Goal: Transaction & Acquisition: Purchase product/service

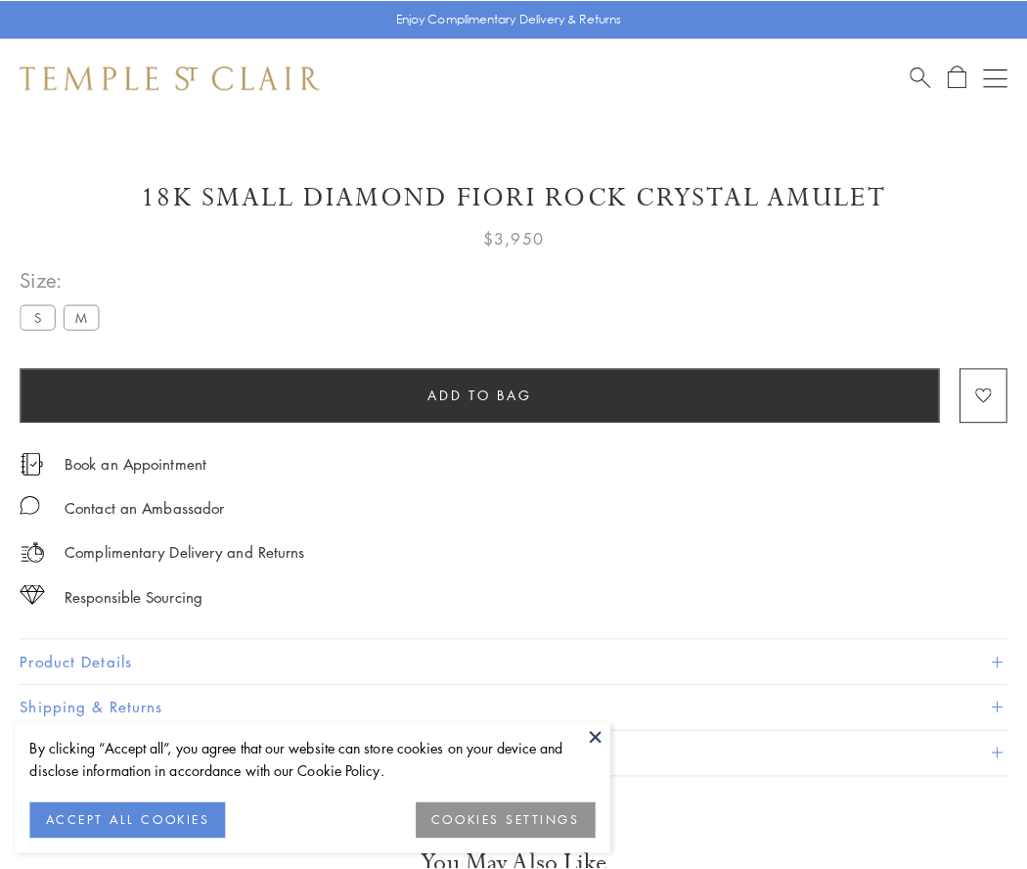
scroll to position [10, 0]
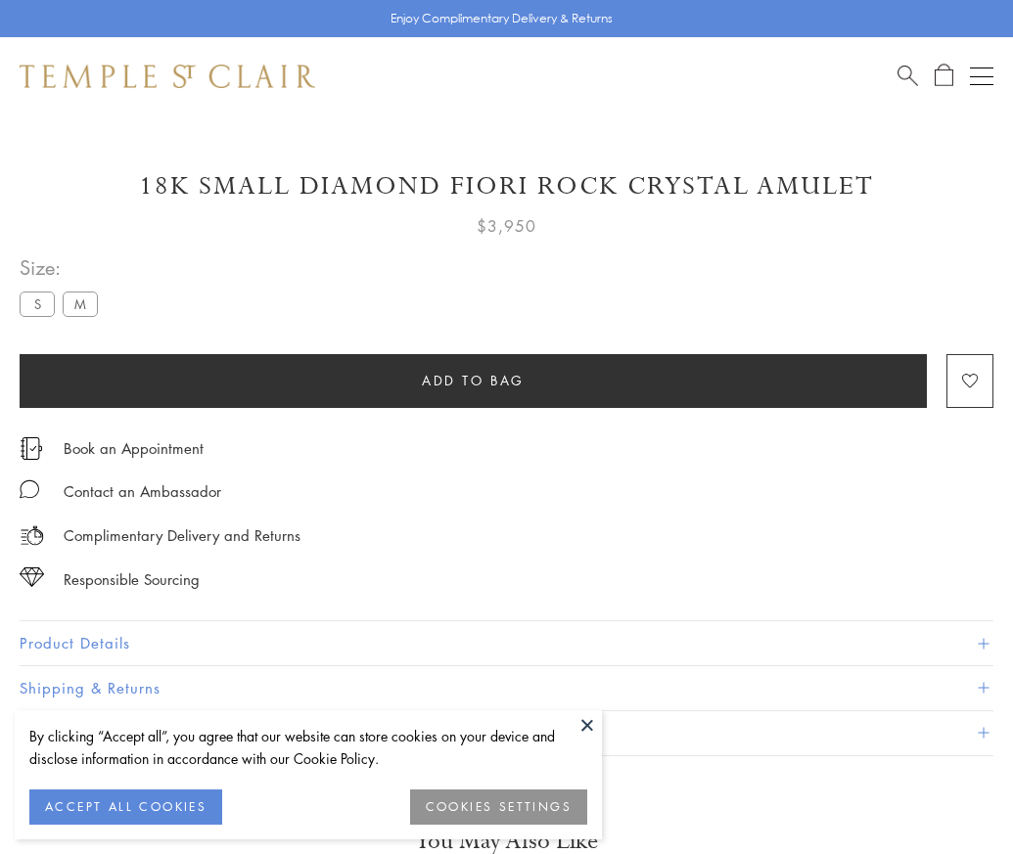
click at [473, 380] on span "Add to bag" at bounding box center [473, 381] width 103 height 22
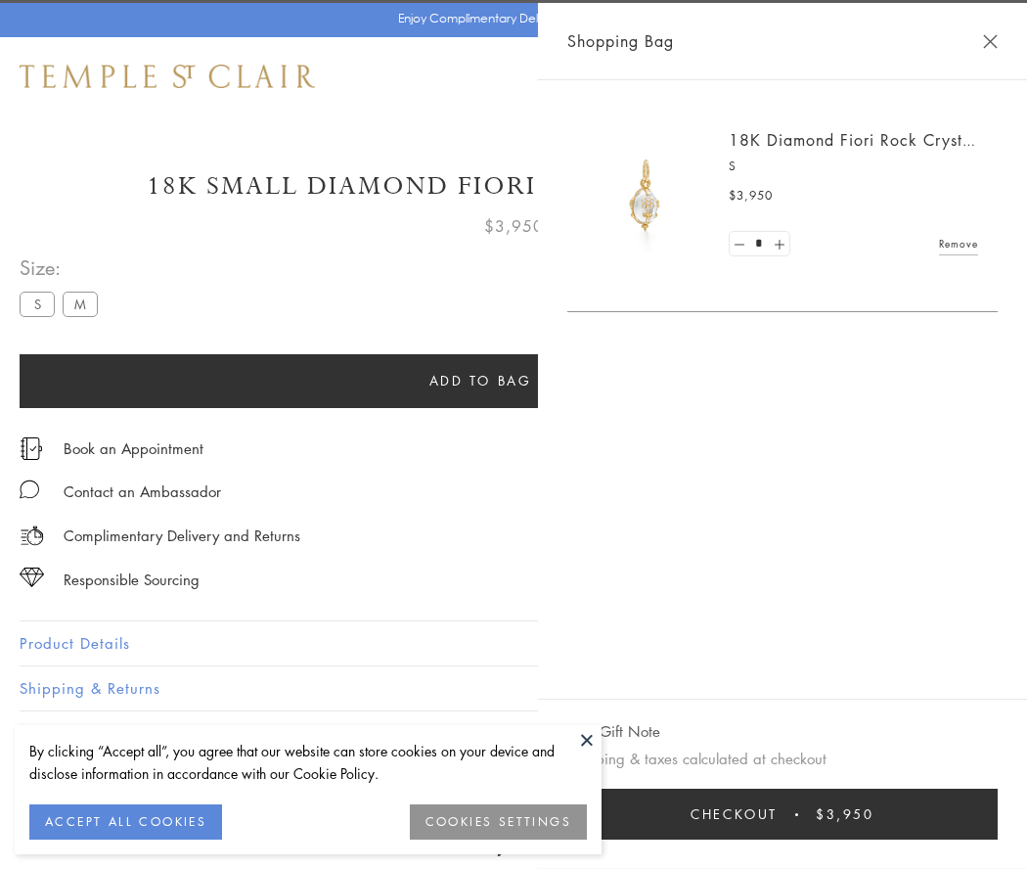
click at [998, 814] on button "Checkout $3,950" at bounding box center [783, 814] width 431 height 51
